Goal: Information Seeking & Learning: Understand process/instructions

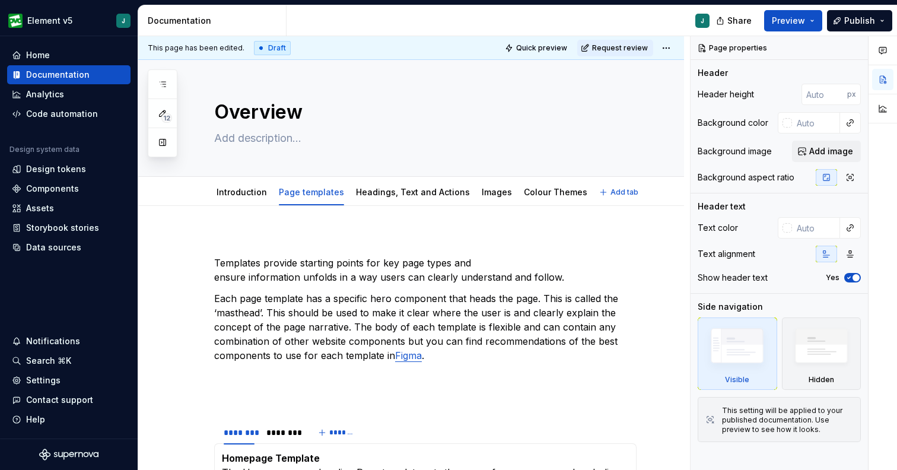
type textarea "*"
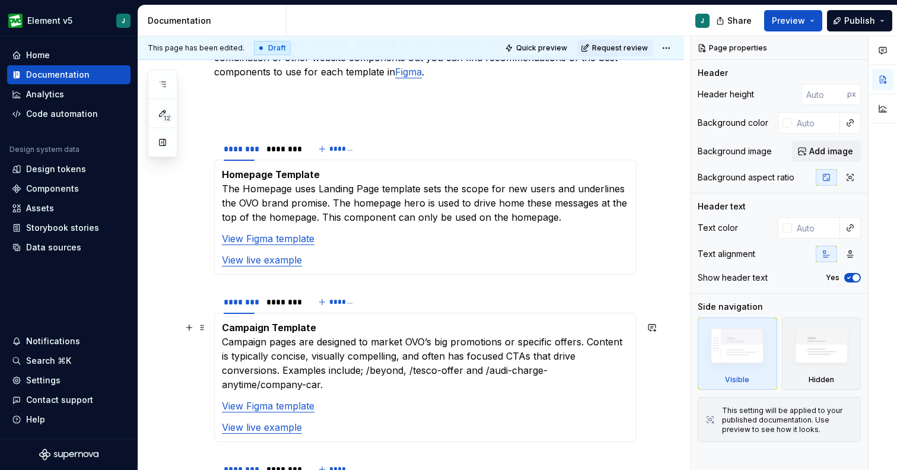
scroll to position [285, 0]
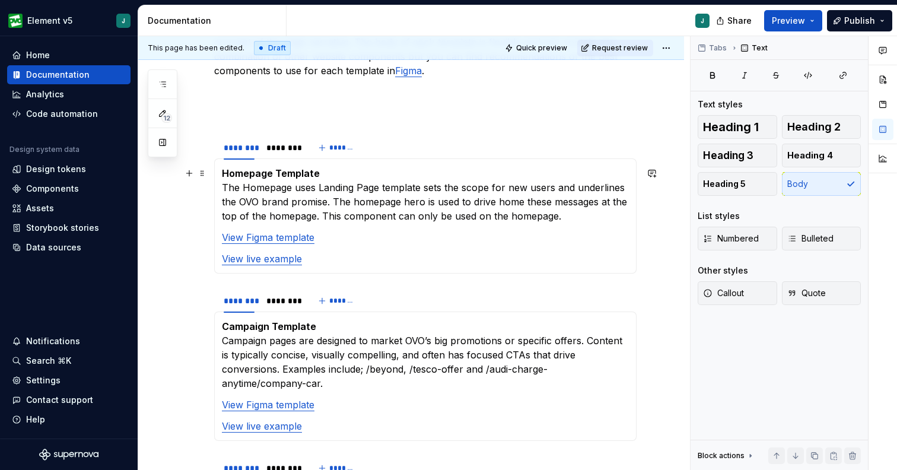
click at [420, 191] on p "Homepage Template The Homepage uses Landing Page template sets the scope for ne…" at bounding box center [425, 194] width 407 height 57
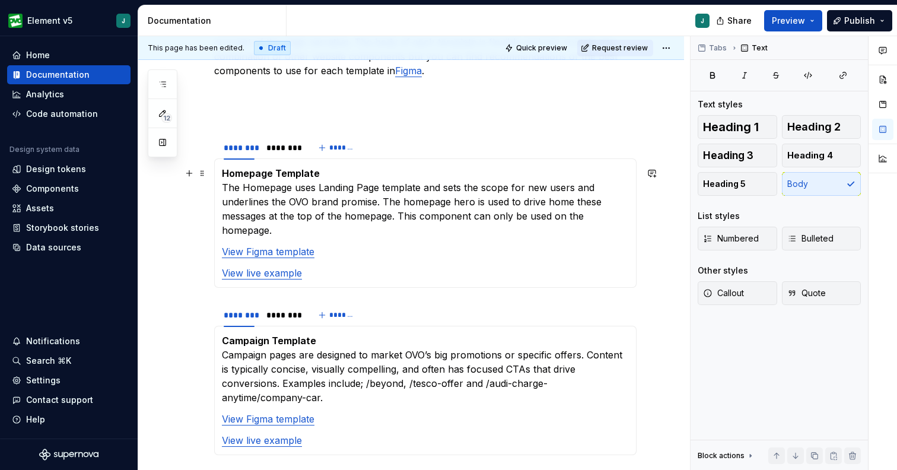
click at [318, 186] on p "Homepage Template The Homepage uses Landing Page template and sets the scope fo…" at bounding box center [425, 201] width 407 height 71
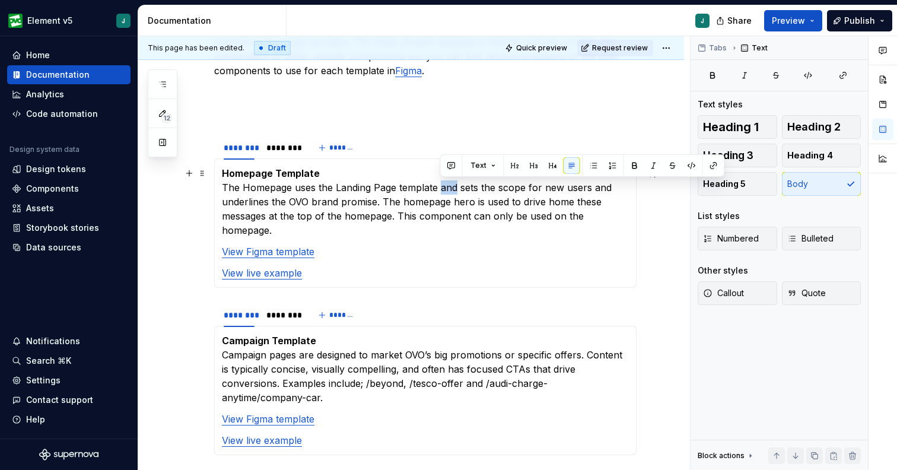
drag, startPoint x: 457, startPoint y: 189, endPoint x: 440, endPoint y: 190, distance: 16.6
click at [440, 190] on p "Homepage Template The Homepage uses the Landing Page template and sets the scop…" at bounding box center [425, 201] width 407 height 71
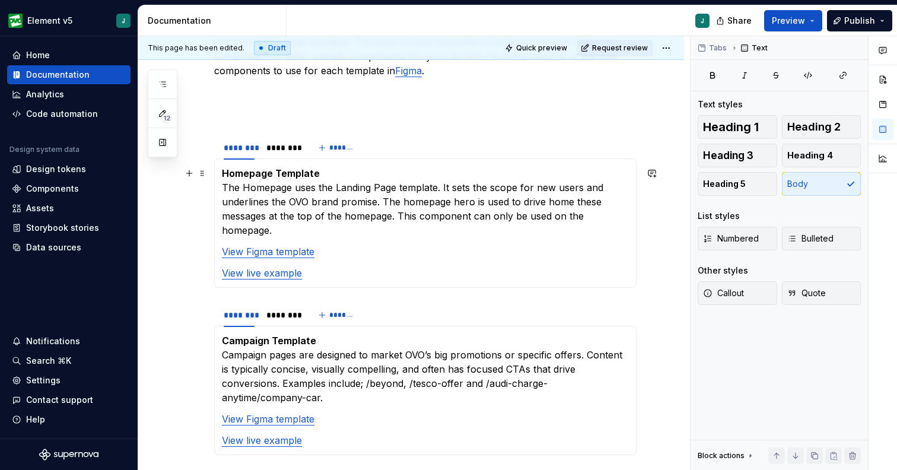
click at [380, 202] on p "Homepage Template The Homepage uses the Landing Page template. It sets the scop…" at bounding box center [425, 201] width 407 height 71
click at [474, 206] on p "Homepage Template The Homepage uses the Landing Page template. It sets the scop…" at bounding box center [425, 201] width 407 height 71
click at [582, 202] on p "Homepage Template The Homepage uses the Landing Page template. It sets the scop…" at bounding box center [425, 201] width 407 height 71
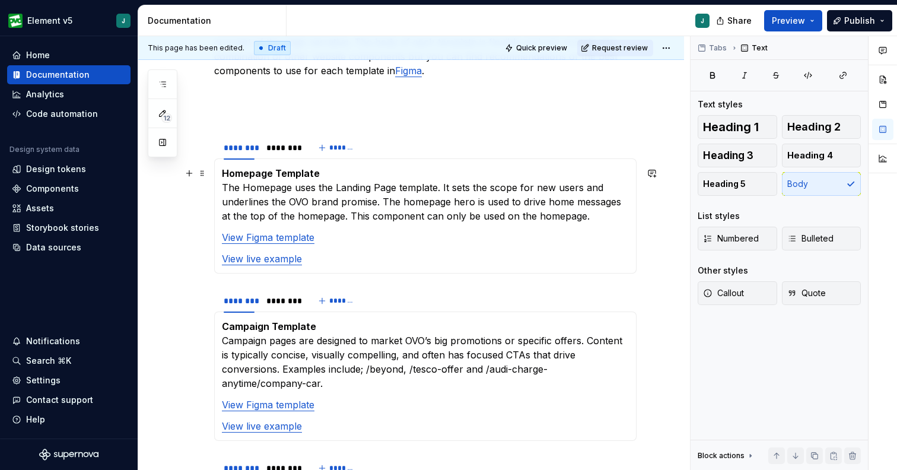
click at [246, 187] on p "Homepage Template The Homepage uses the Landing Page template. It sets the scop…" at bounding box center [425, 194] width 407 height 57
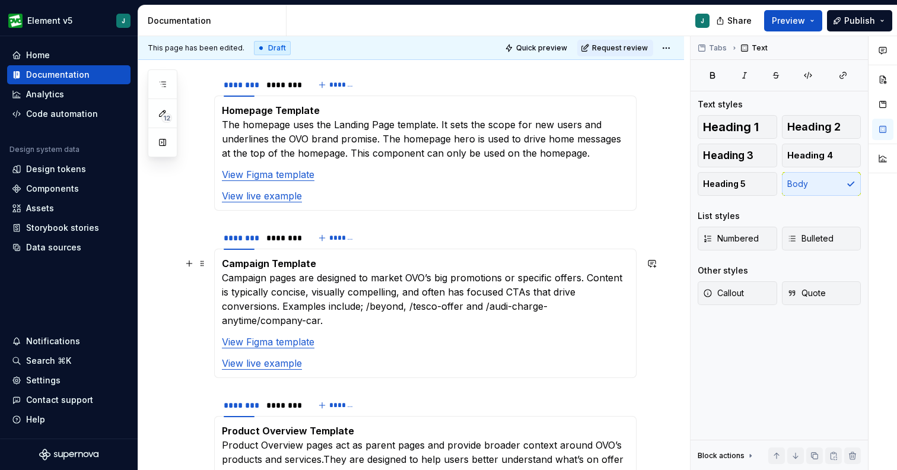
scroll to position [340, 0]
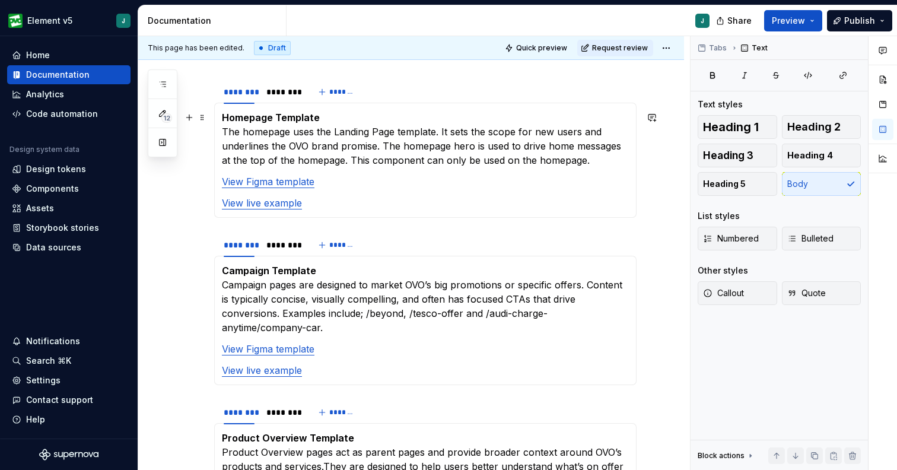
click at [444, 130] on p "Homepage Template The homepage uses the Landing Page template. It sets the scop…" at bounding box center [425, 138] width 407 height 57
click at [597, 135] on p "Homepage Template The homepage uses the Landing Page template and sets the scop…" at bounding box center [425, 138] width 407 height 57
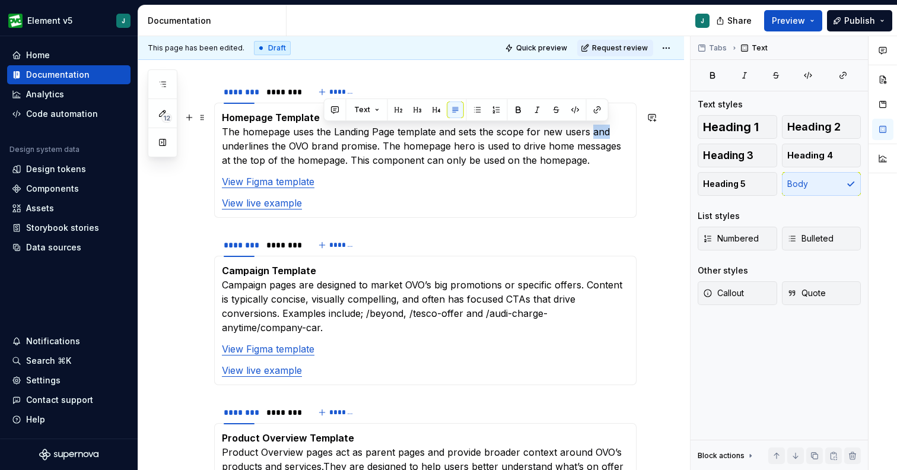
click at [597, 135] on p "Homepage Template The homepage uses the Landing Page template and sets the scop…" at bounding box center [425, 138] width 407 height 57
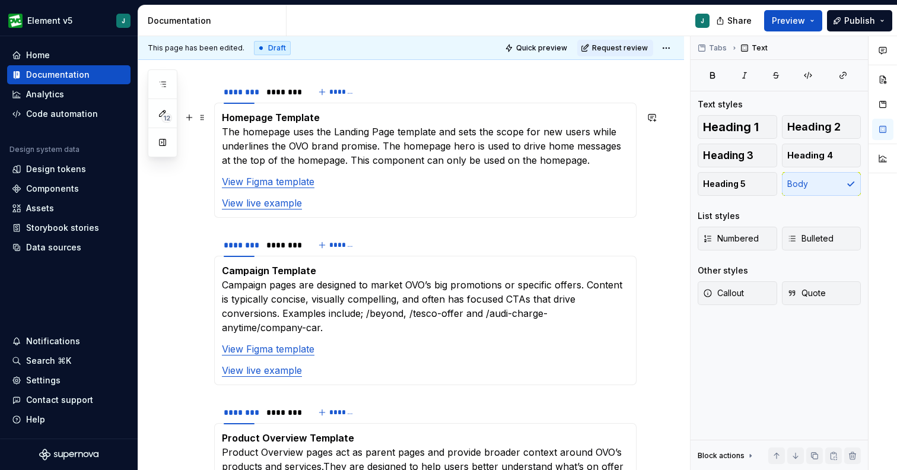
click at [265, 147] on p "Homepage Template The homepage uses the Landing Page template and sets the scop…" at bounding box center [425, 138] width 407 height 57
click at [290, 143] on p "Homepage Template The homepage uses the Landing Page template and sets the scop…" at bounding box center [425, 138] width 407 height 57
click at [292, 146] on p "Homepage Template The homepage uses the Landing Page template and sets the scop…" at bounding box center [425, 138] width 407 height 57
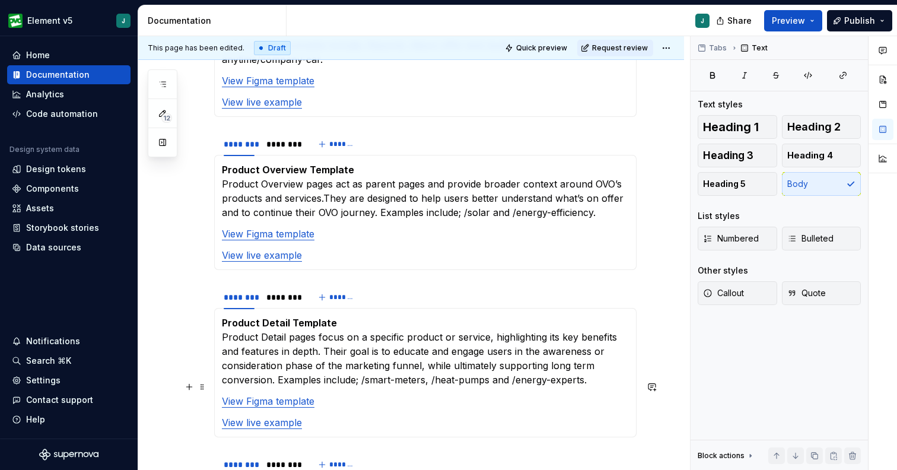
scroll to position [611, 0]
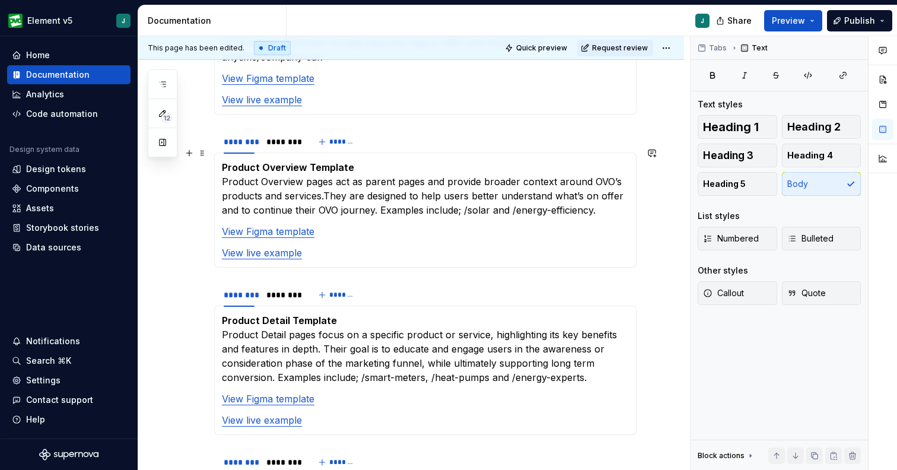
click at [324, 178] on p "Product Overview Template Product Overview pages act as parent pages and provid…" at bounding box center [425, 188] width 407 height 57
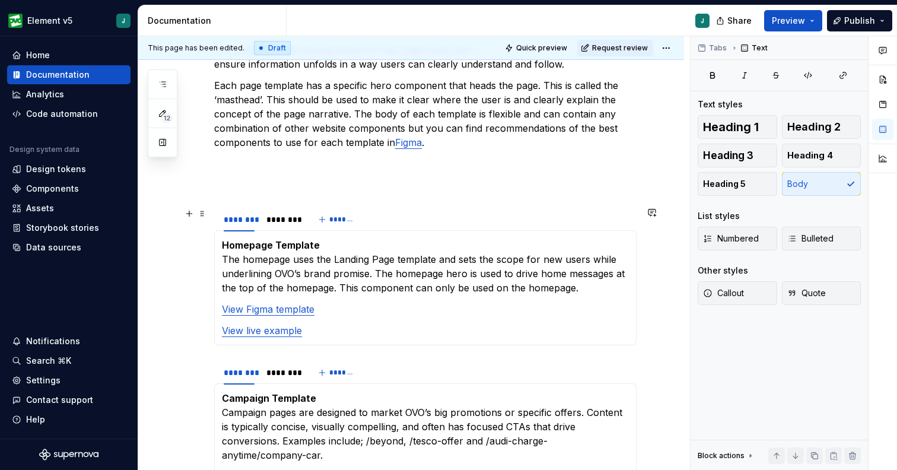
scroll to position [0, 0]
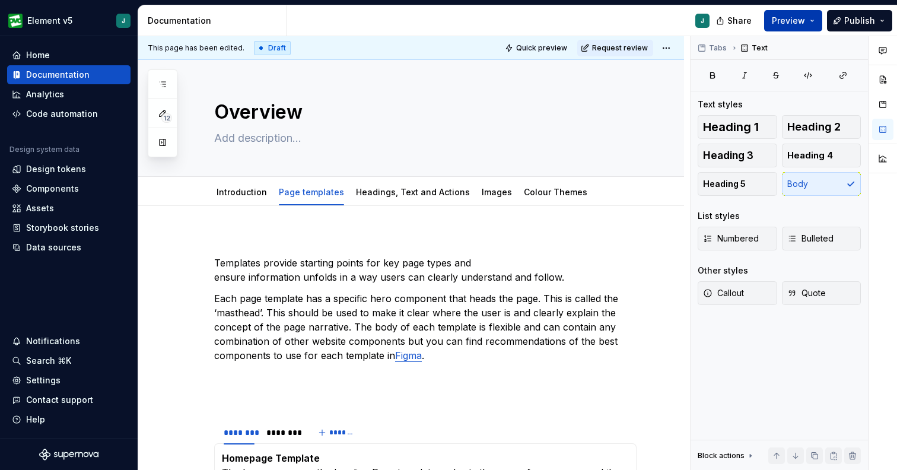
click at [777, 26] on span "Preview" at bounding box center [788, 21] width 33 height 12
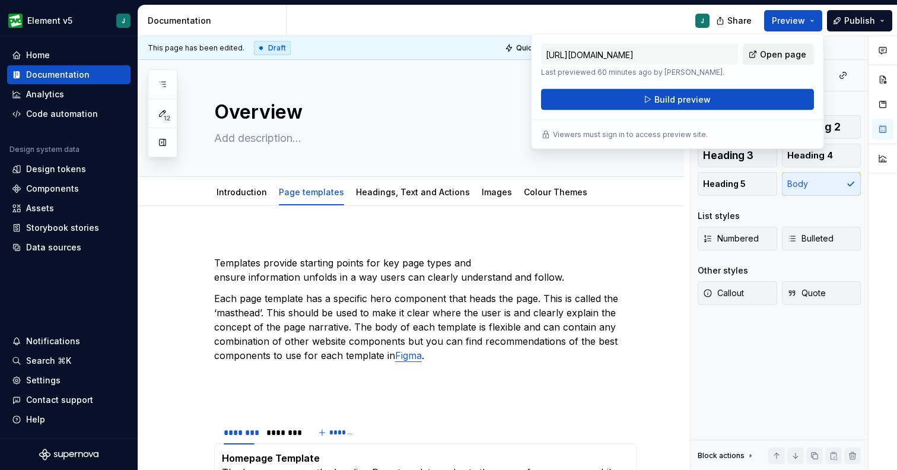
click at [773, 50] on span "Open page" at bounding box center [783, 55] width 46 height 12
type textarea "*"
